Goal: Communication & Community: Connect with others

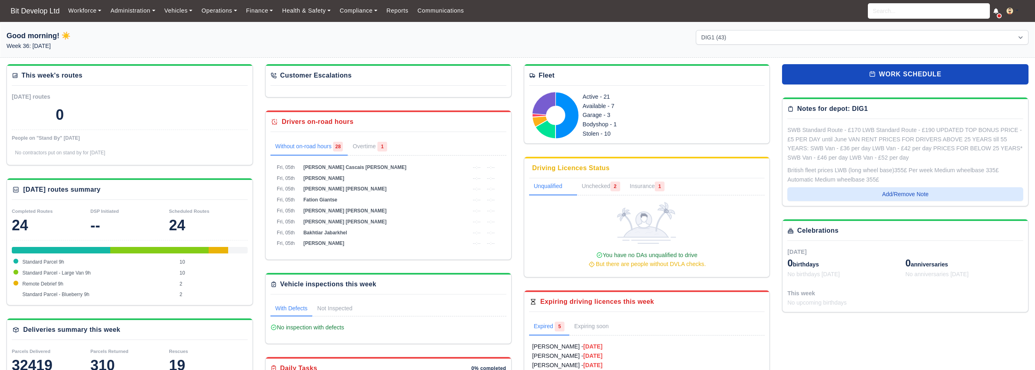
select select "2"
drag, startPoint x: 0, startPoint y: 0, endPoint x: 440, endPoint y: 14, distance: 440.2
click at [440, 14] on link "Communications" at bounding box center [441, 11] width 56 height 16
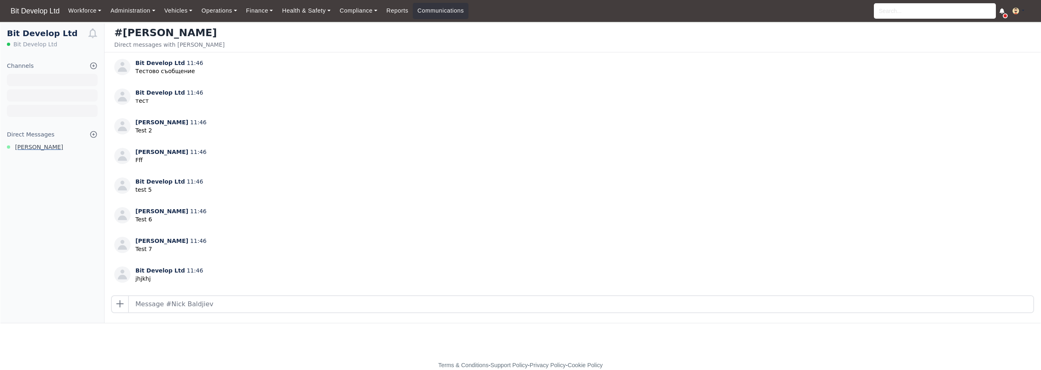
click at [31, 148] on span "[PERSON_NAME]" at bounding box center [39, 147] width 48 height 9
click at [195, 309] on input "text" at bounding box center [581, 304] width 904 height 16
type input "hello"
